Goal: Find specific page/section

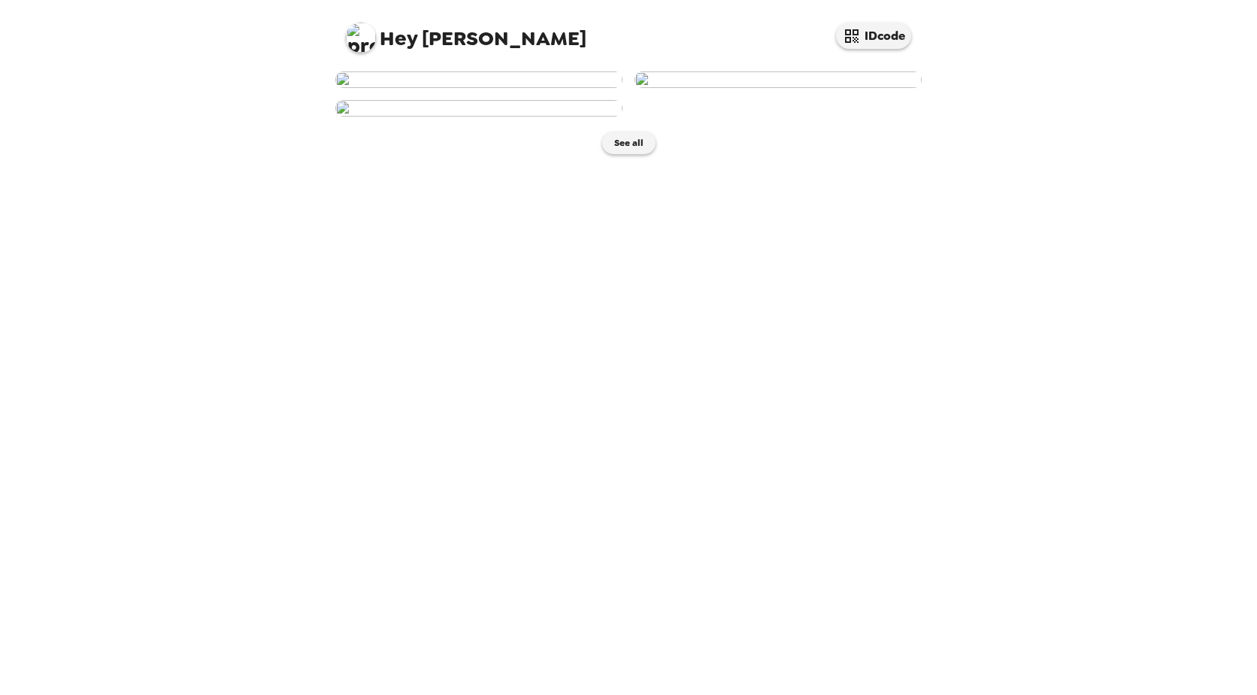
scroll to position [75, 0]
click at [549, 88] on img at bounding box center [478, 79] width 287 height 17
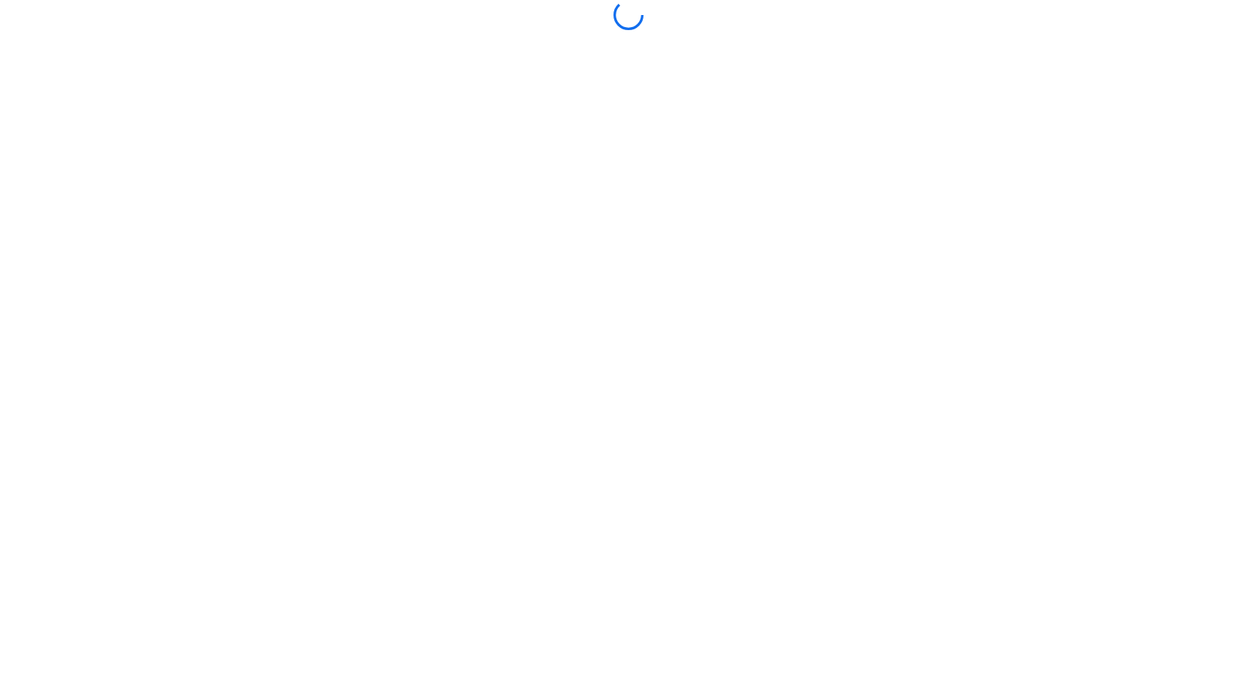
click at [549, 268] on body at bounding box center [628, 347] width 1257 height 695
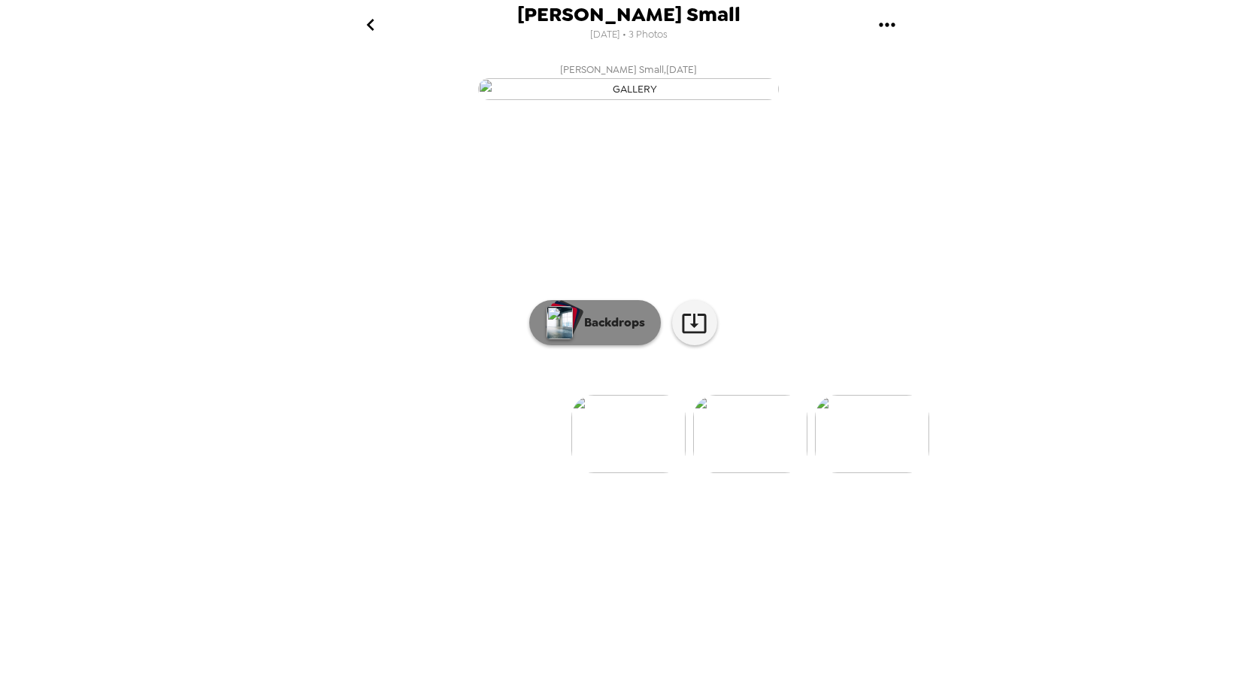
click at [633, 345] on button "Backdrops" at bounding box center [595, 322] width 132 height 45
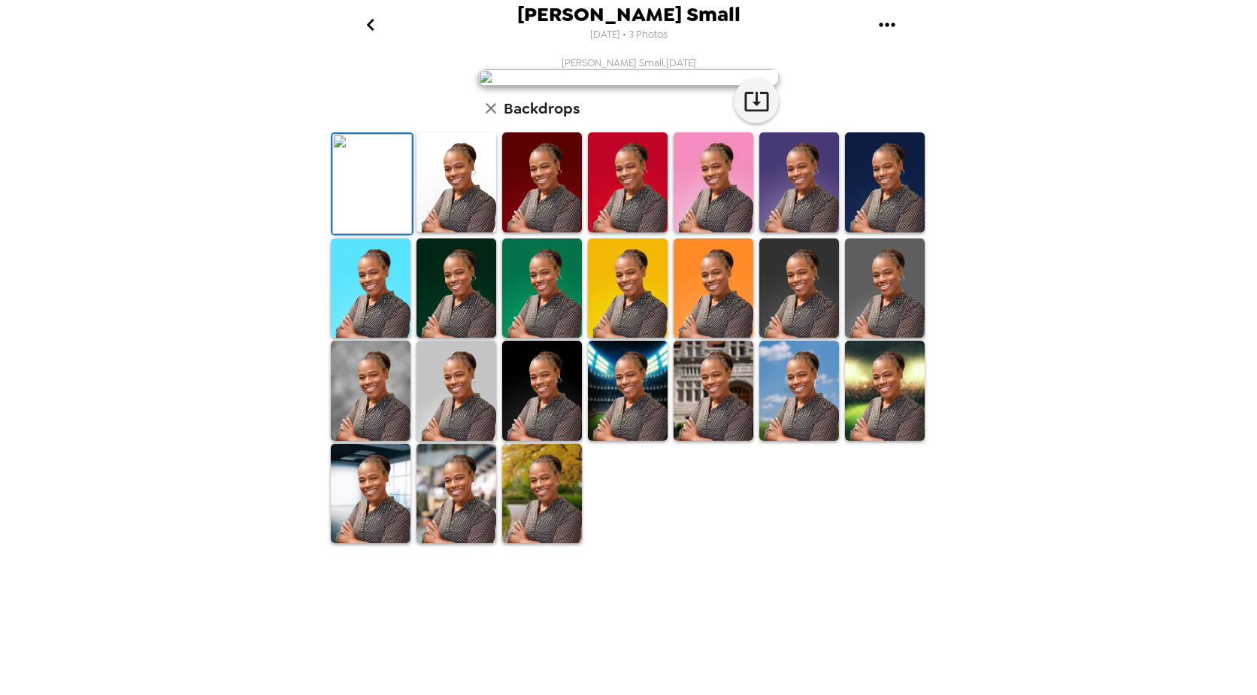
scroll to position [217, 0]
click at [740, 544] on div at bounding box center [631, 337] width 607 height 413
click at [441, 544] on img at bounding box center [456, 494] width 80 height 100
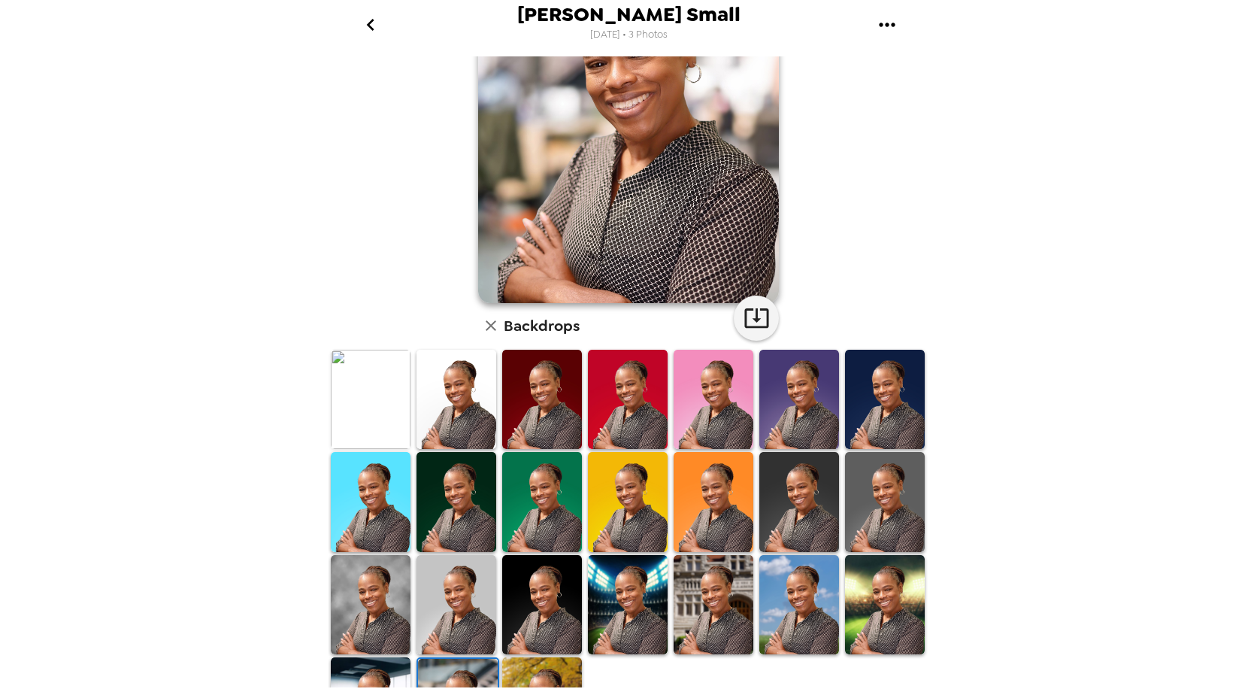
scroll to position [0, 0]
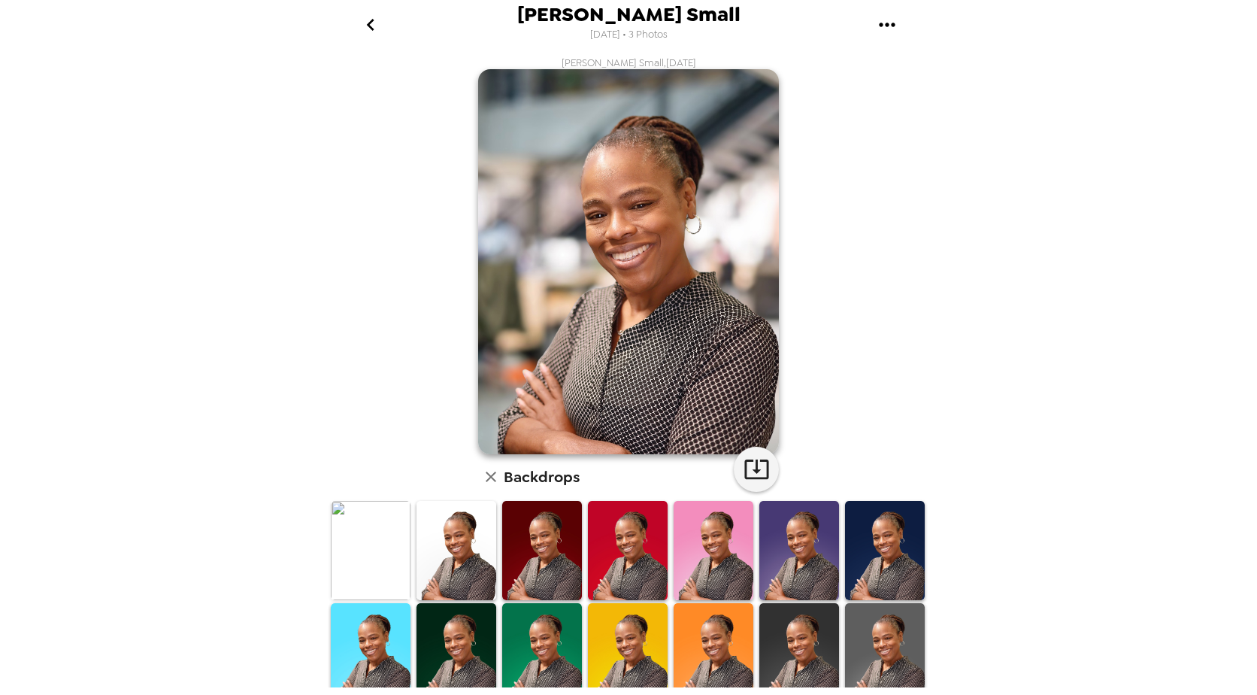
click at [369, 27] on icon "go back" at bounding box center [370, 25] width 8 height 12
